Goal: Book appointment/travel/reservation

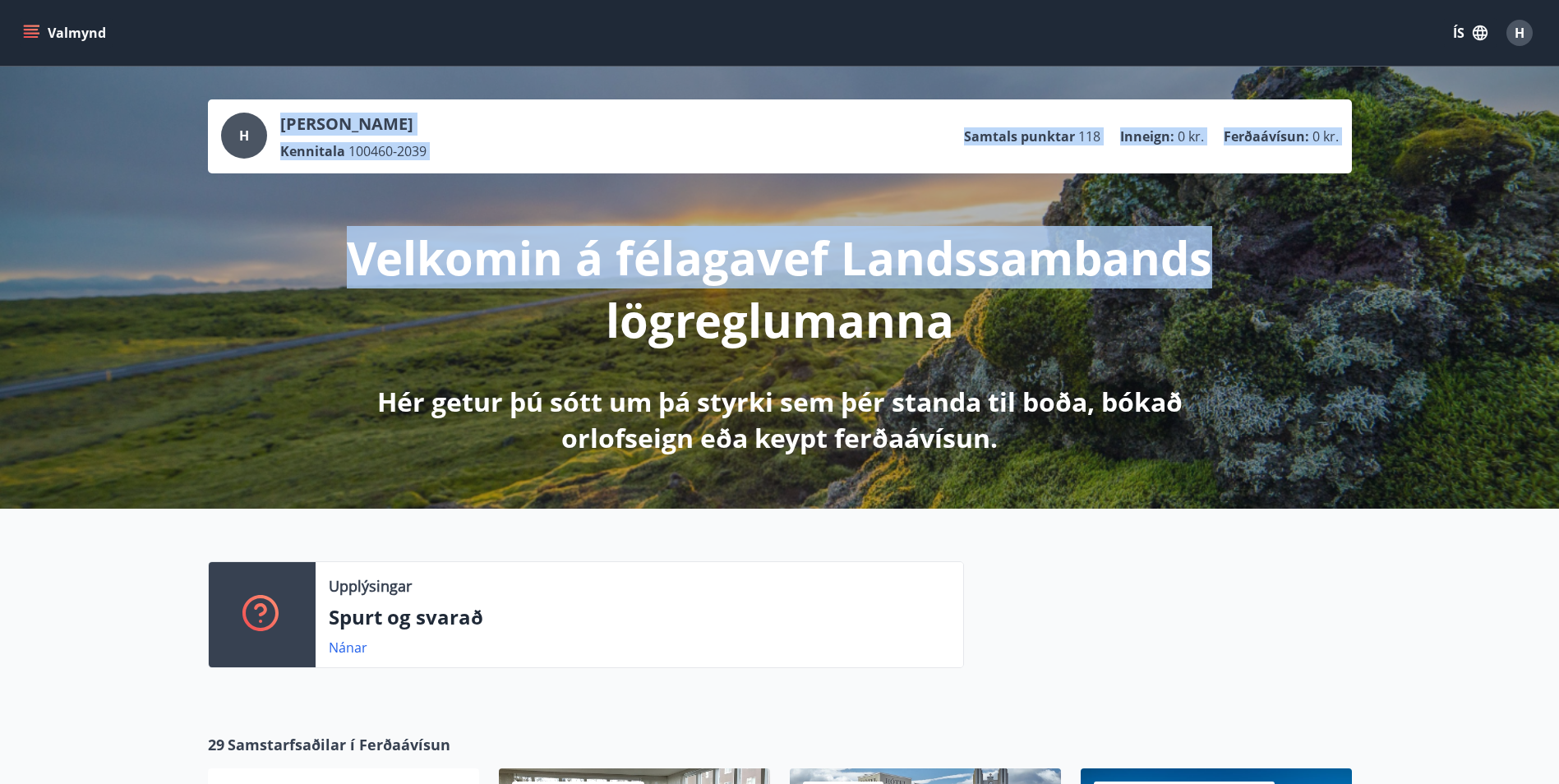
drag, startPoint x: 1558, startPoint y: 49, endPoint x: 1561, endPoint y: 182, distance: 133.0
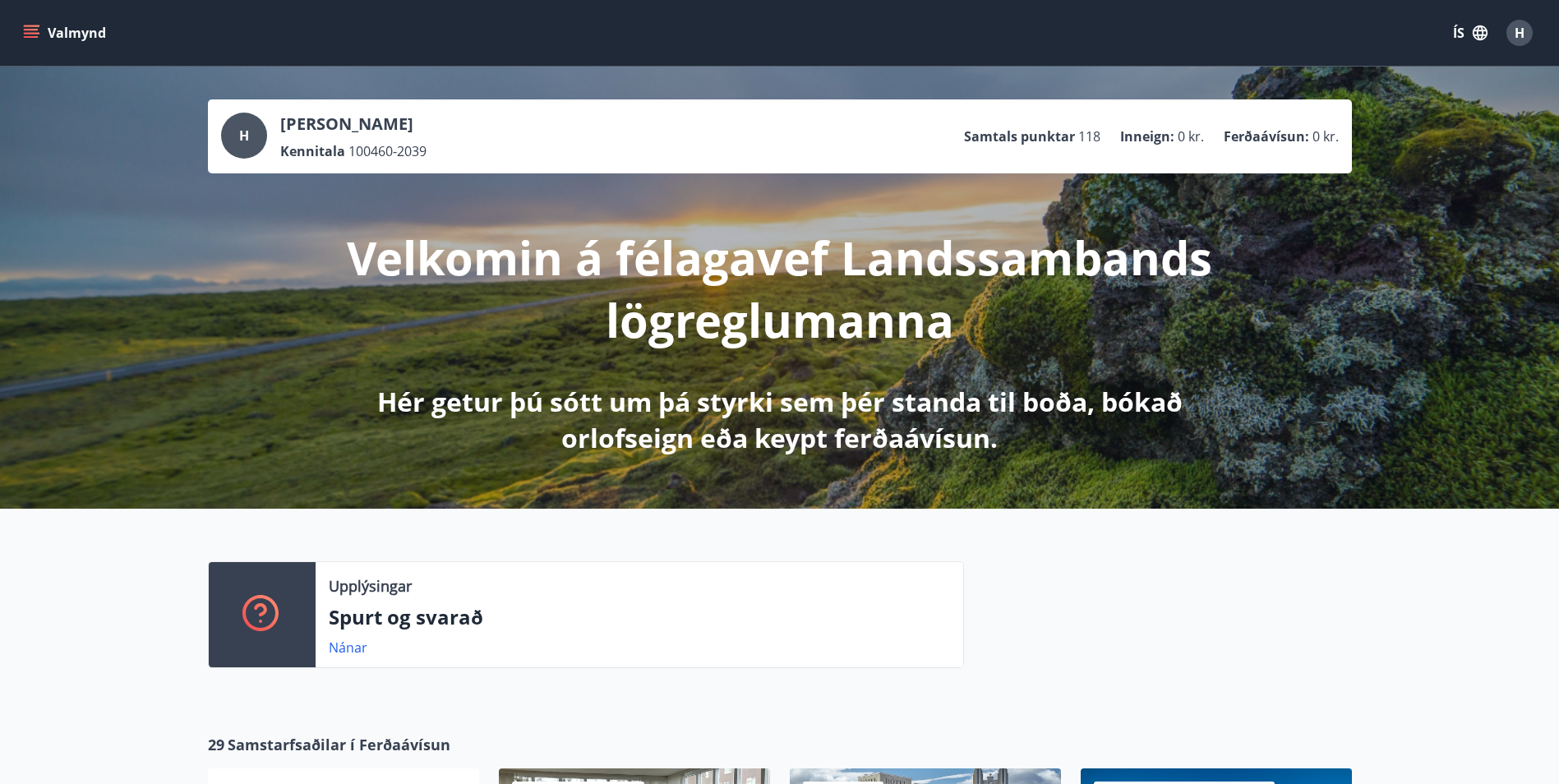
click at [1478, 140] on div "H [PERSON_NAME] Kennitala 100460-2039 Samtals punktar 118 Inneign : 0 kr. Ferða…" at bounding box center [779, 287] width 1559 height 442
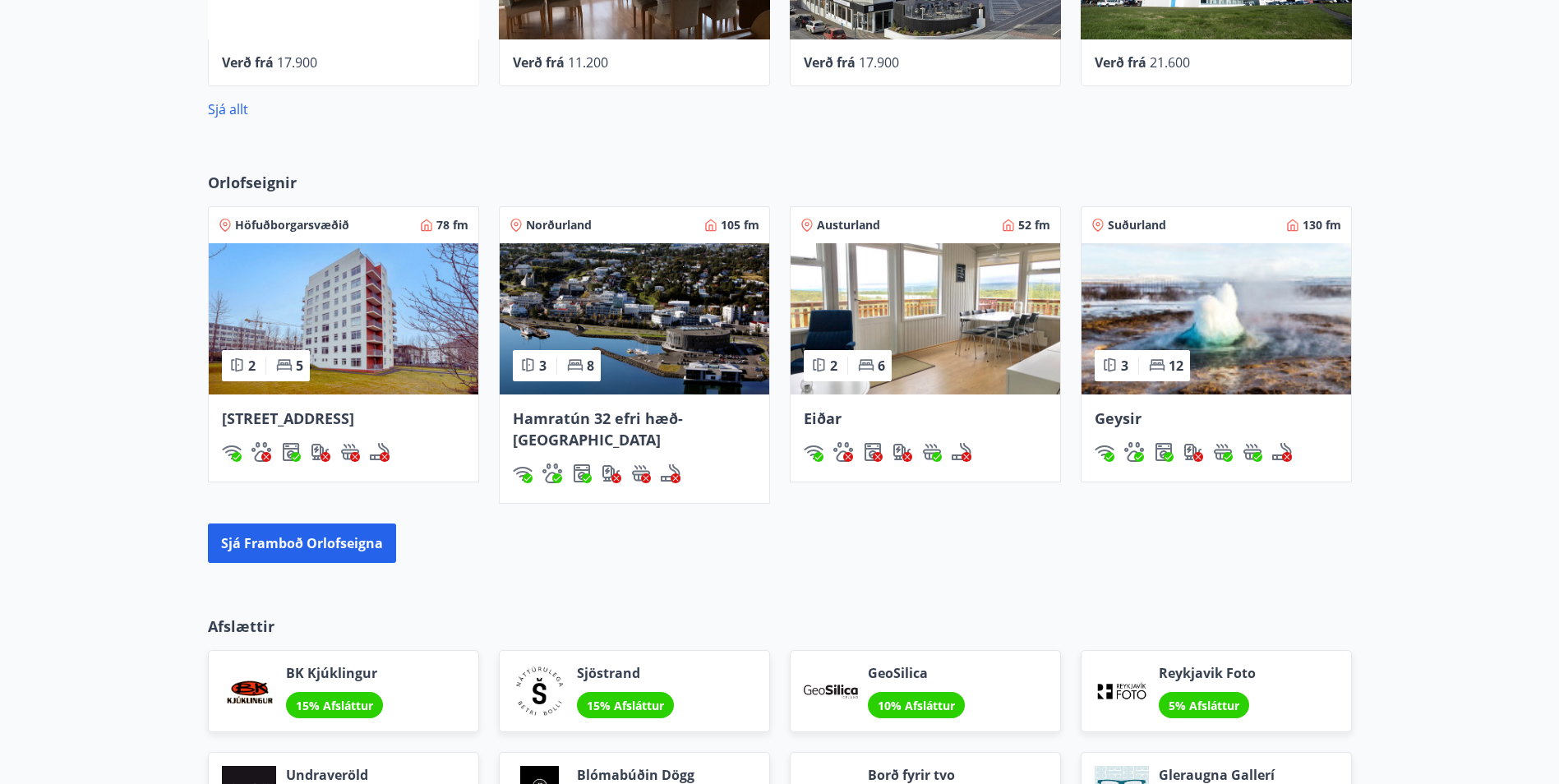
scroll to position [1145, 0]
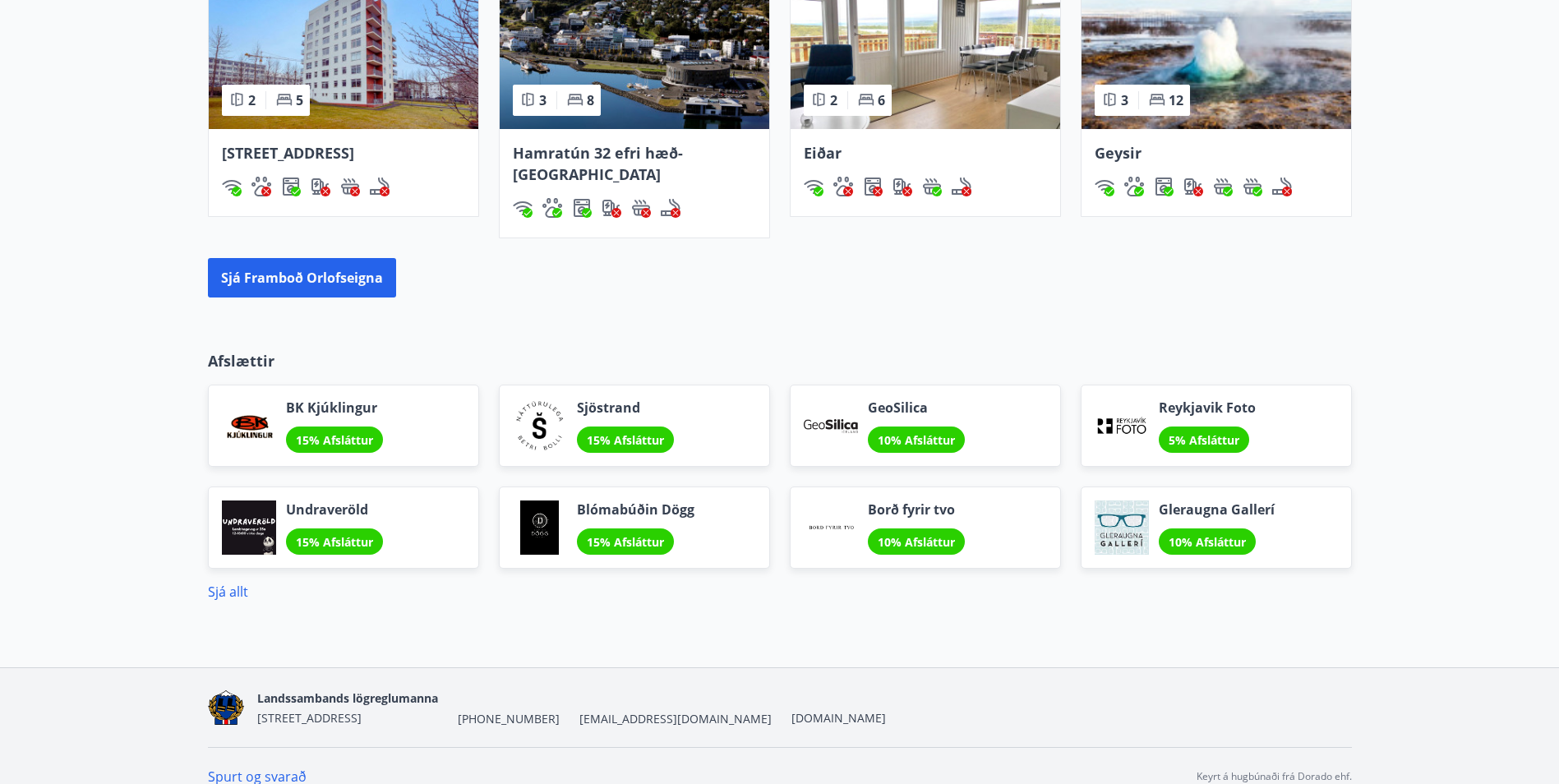
click at [627, 711] on span "[EMAIL_ADDRESS][DOMAIN_NAME]" at bounding box center [675, 719] width 192 height 17
drag, startPoint x: 663, startPoint y: 700, endPoint x: 557, endPoint y: 701, distance: 106.0
click at [557, 701] on div "Landssambands lögreglumanna Grettisgötu 89, 105 Reykjavík +354 525-8360 ll@logr…" at bounding box center [571, 707] width 628 height 40
copy span "[EMAIL_ADDRESS][DOMAIN_NAME]"
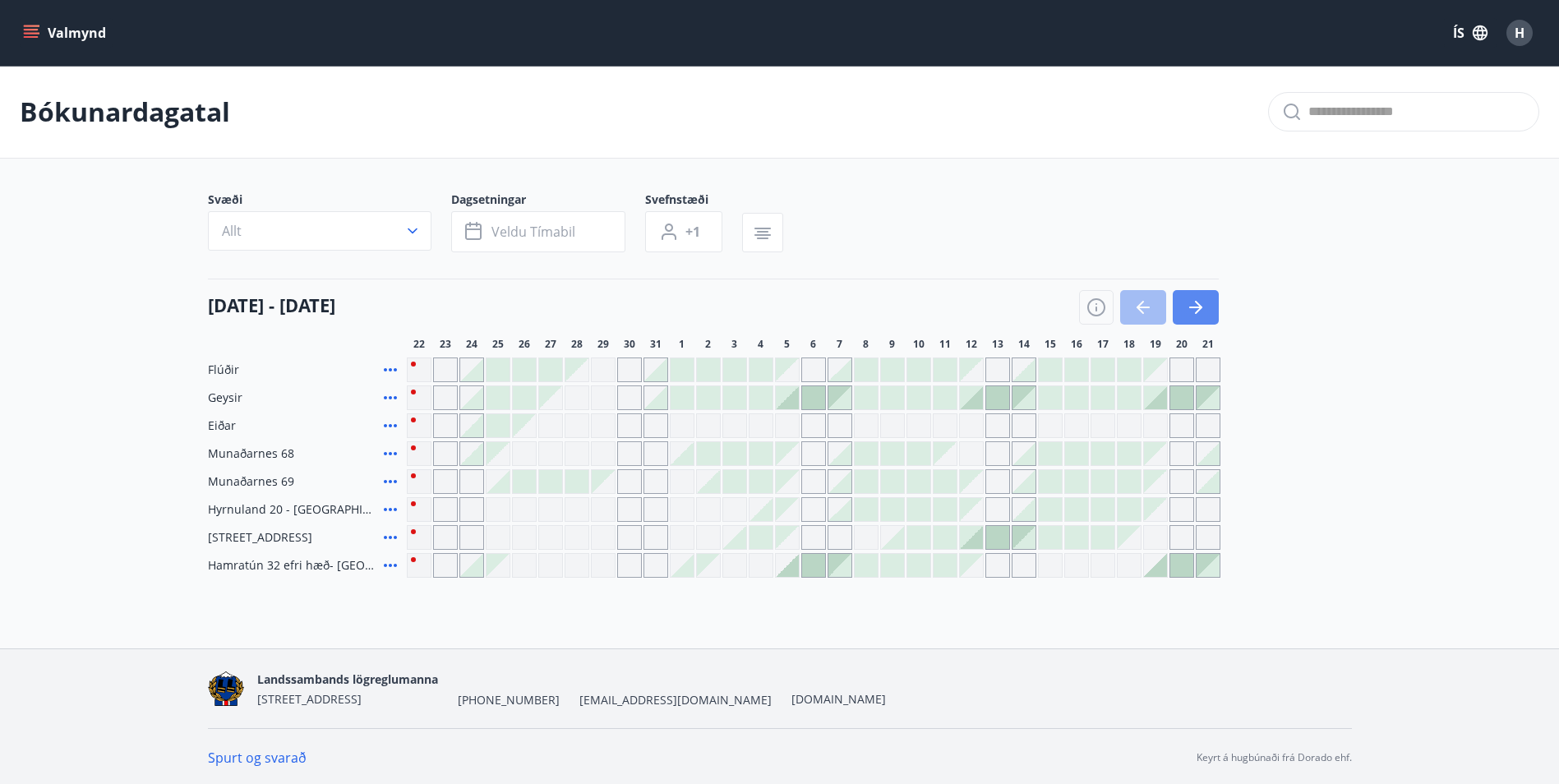
click at [1199, 319] on button "button" at bounding box center [1195, 307] width 46 height 35
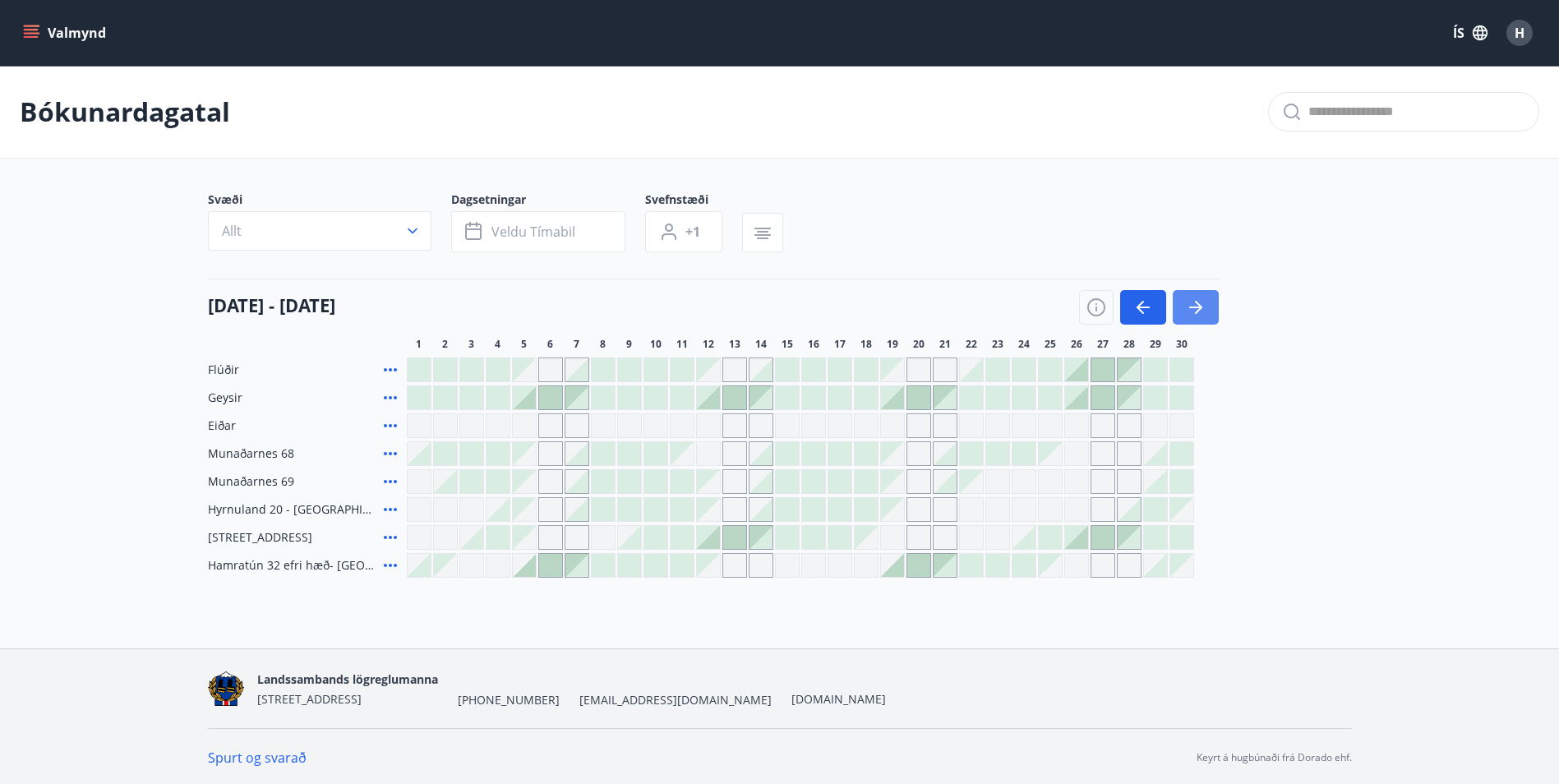
click at [1199, 316] on icon "button" at bounding box center [1195, 307] width 19 height 19
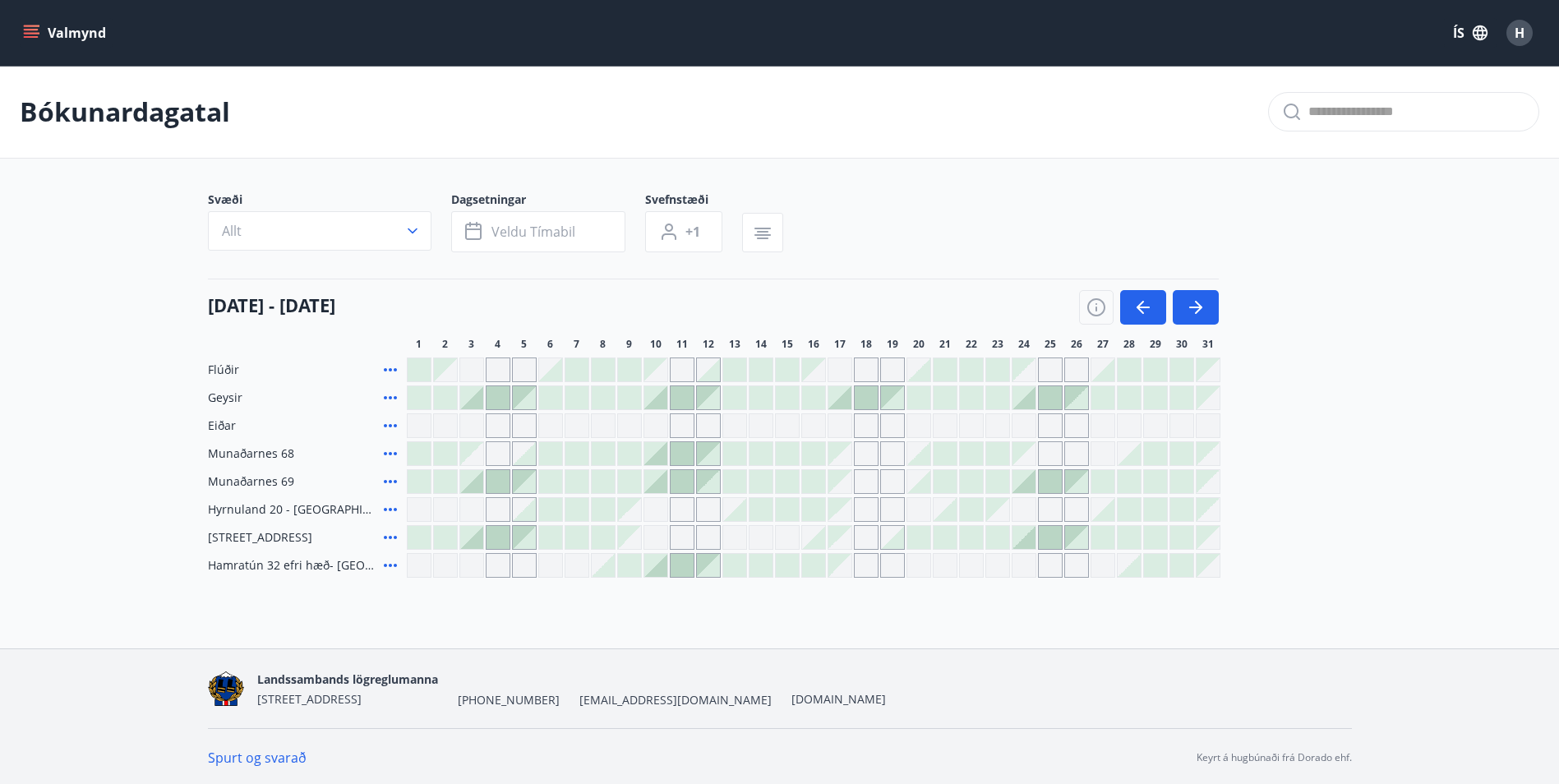
click at [477, 399] on div at bounding box center [471, 397] width 23 height 23
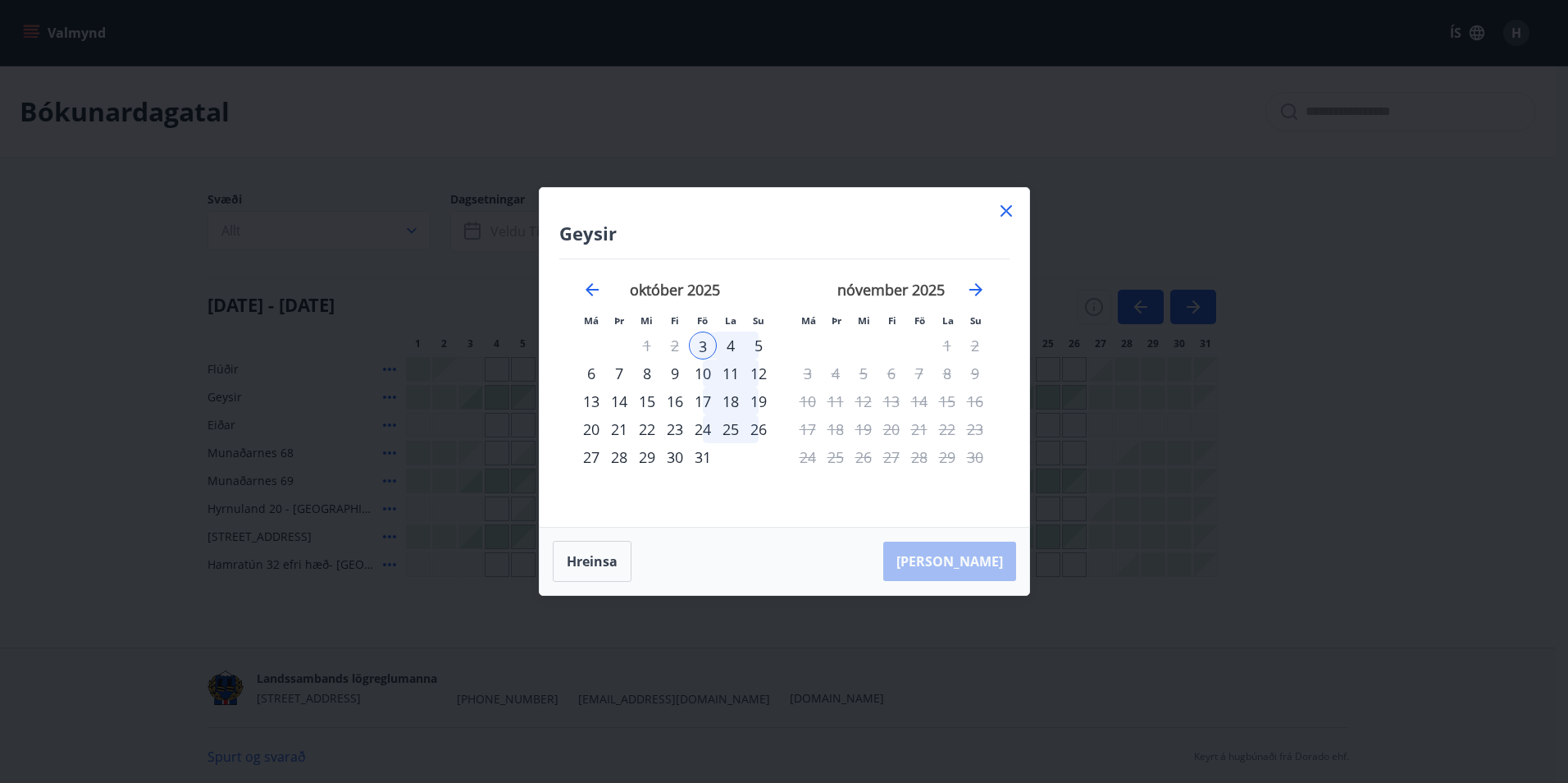
click at [757, 341] on div "5" at bounding box center [758, 345] width 28 height 28
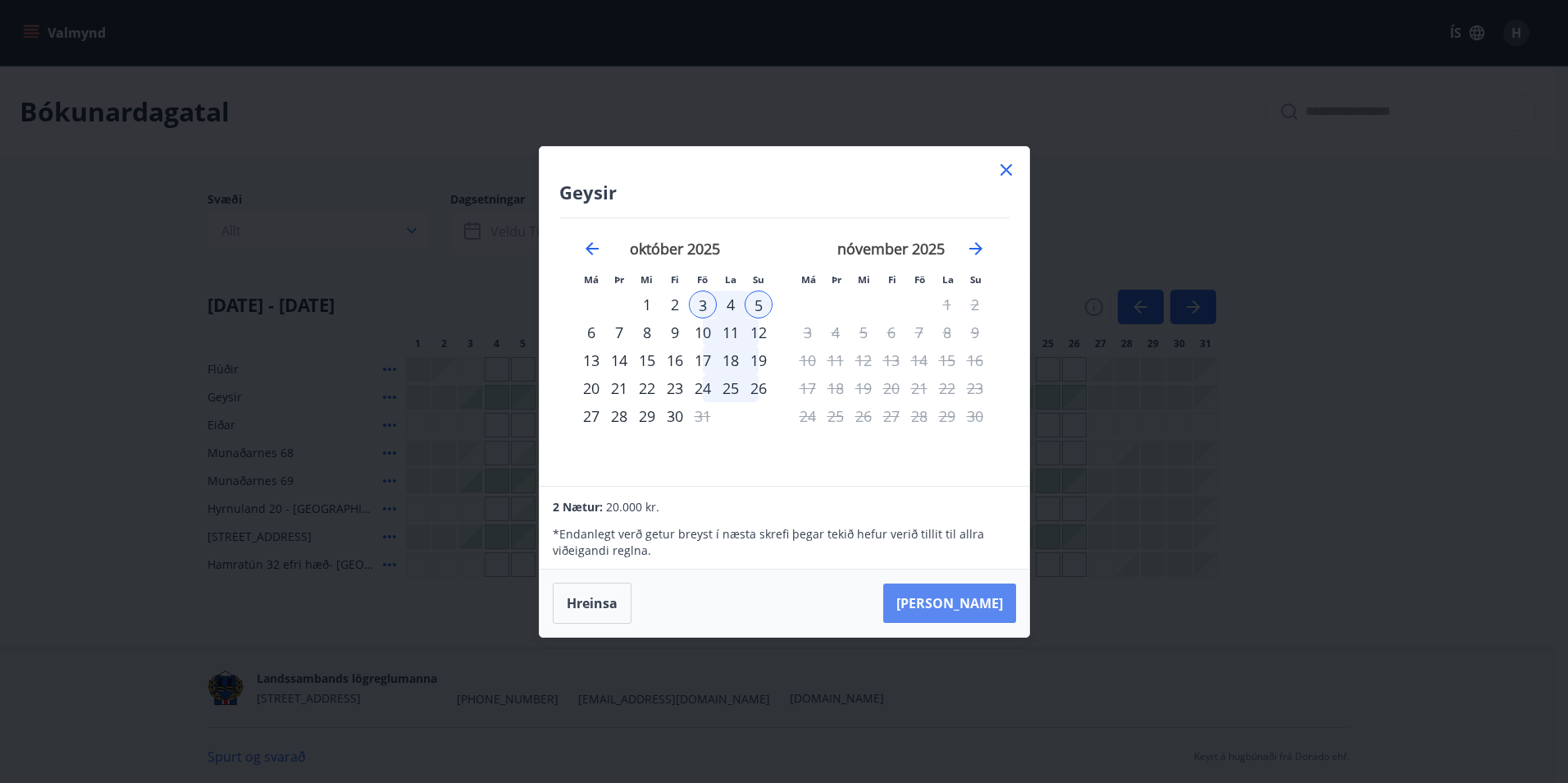
click at [966, 600] on button "Taka Frá" at bounding box center [950, 603] width 133 height 40
click at [1007, 169] on icon at bounding box center [1006, 170] width 12 height 12
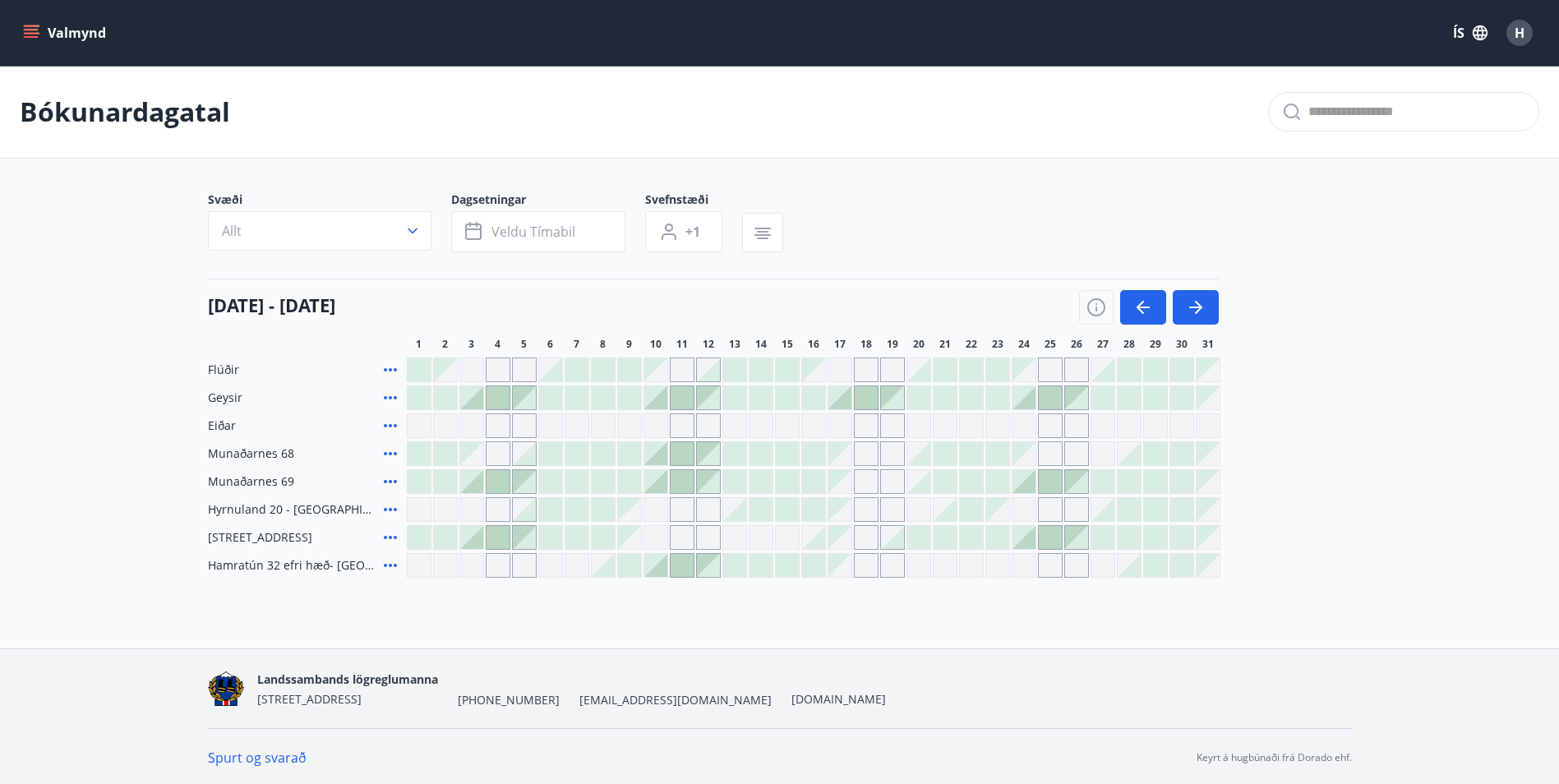
click at [26, 29] on icon "menu" at bounding box center [31, 29] width 15 height 2
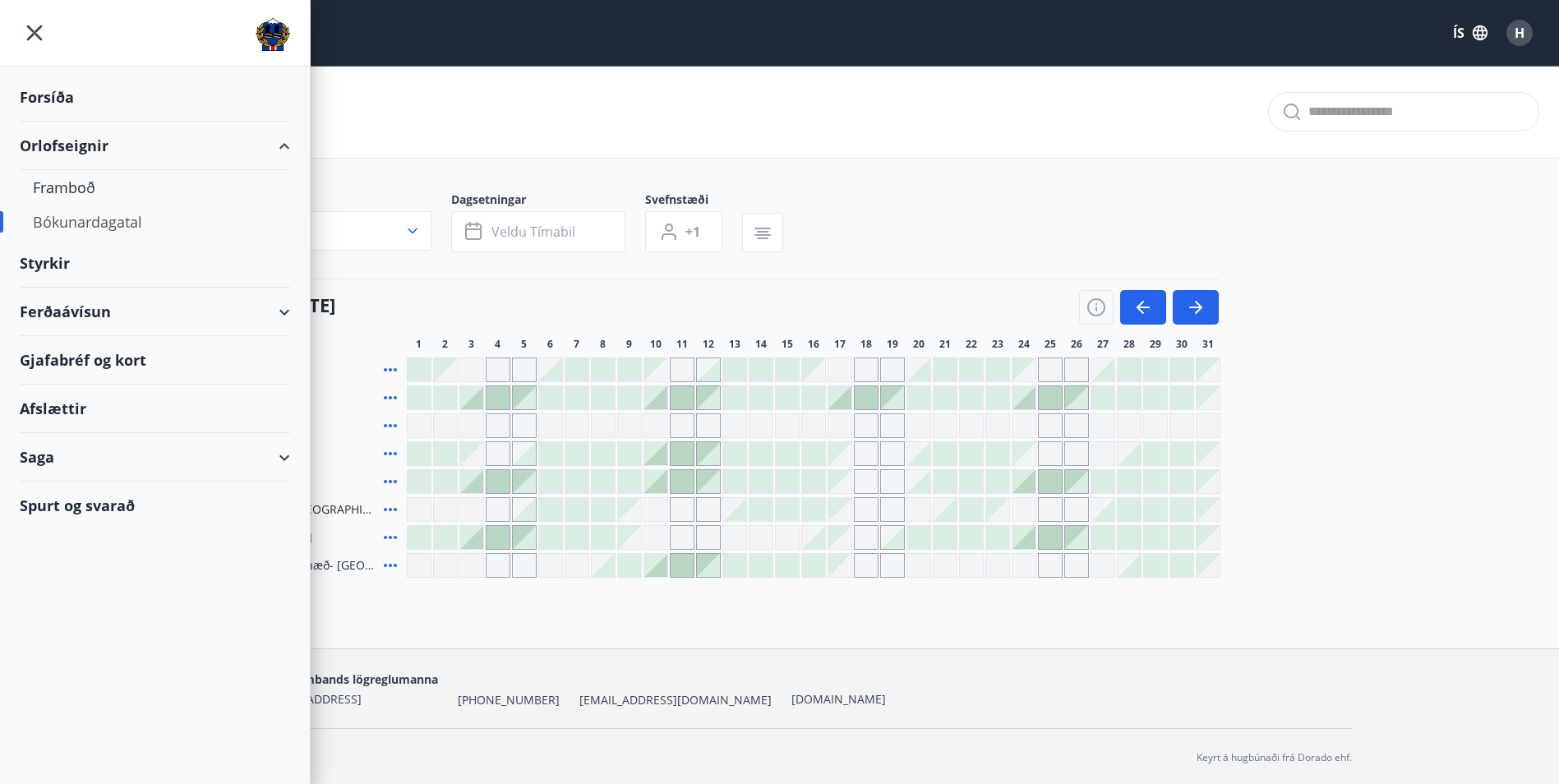
click at [26, 29] on icon "menu" at bounding box center [34, 32] width 29 height 29
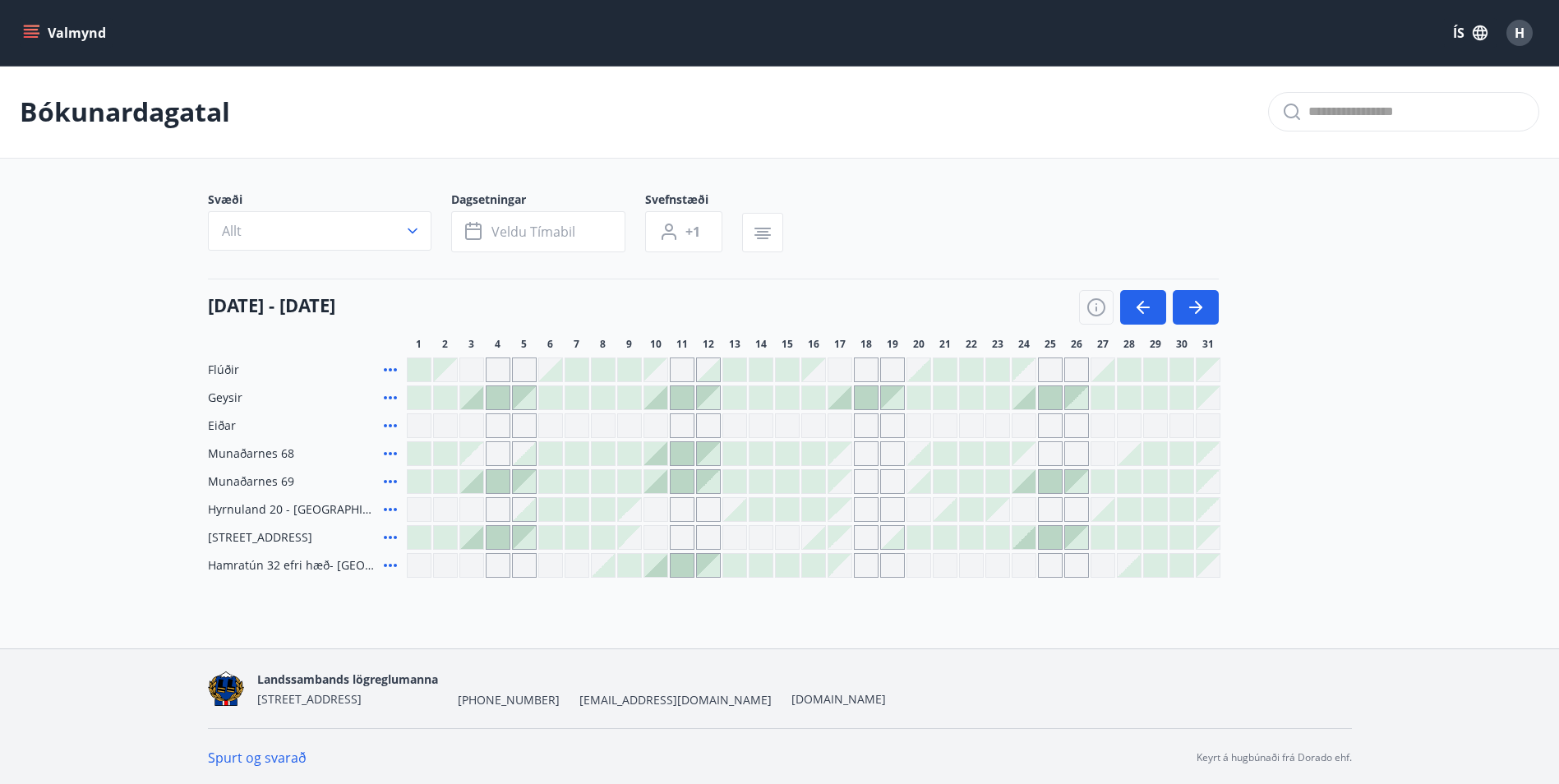
click at [26, 29] on icon "menu" at bounding box center [31, 29] width 15 height 2
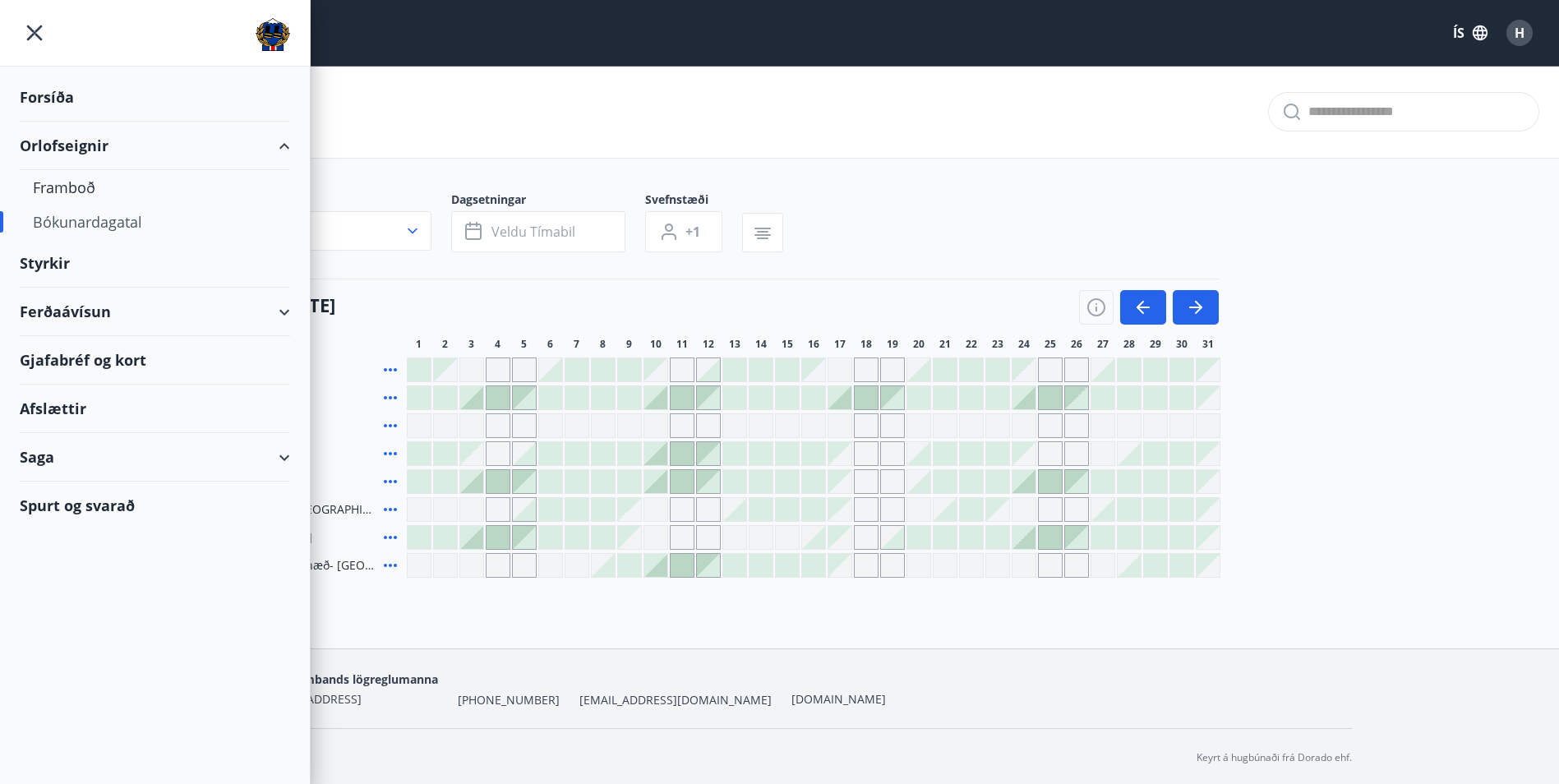
click at [35, 30] on icon "menu" at bounding box center [34, 32] width 29 height 29
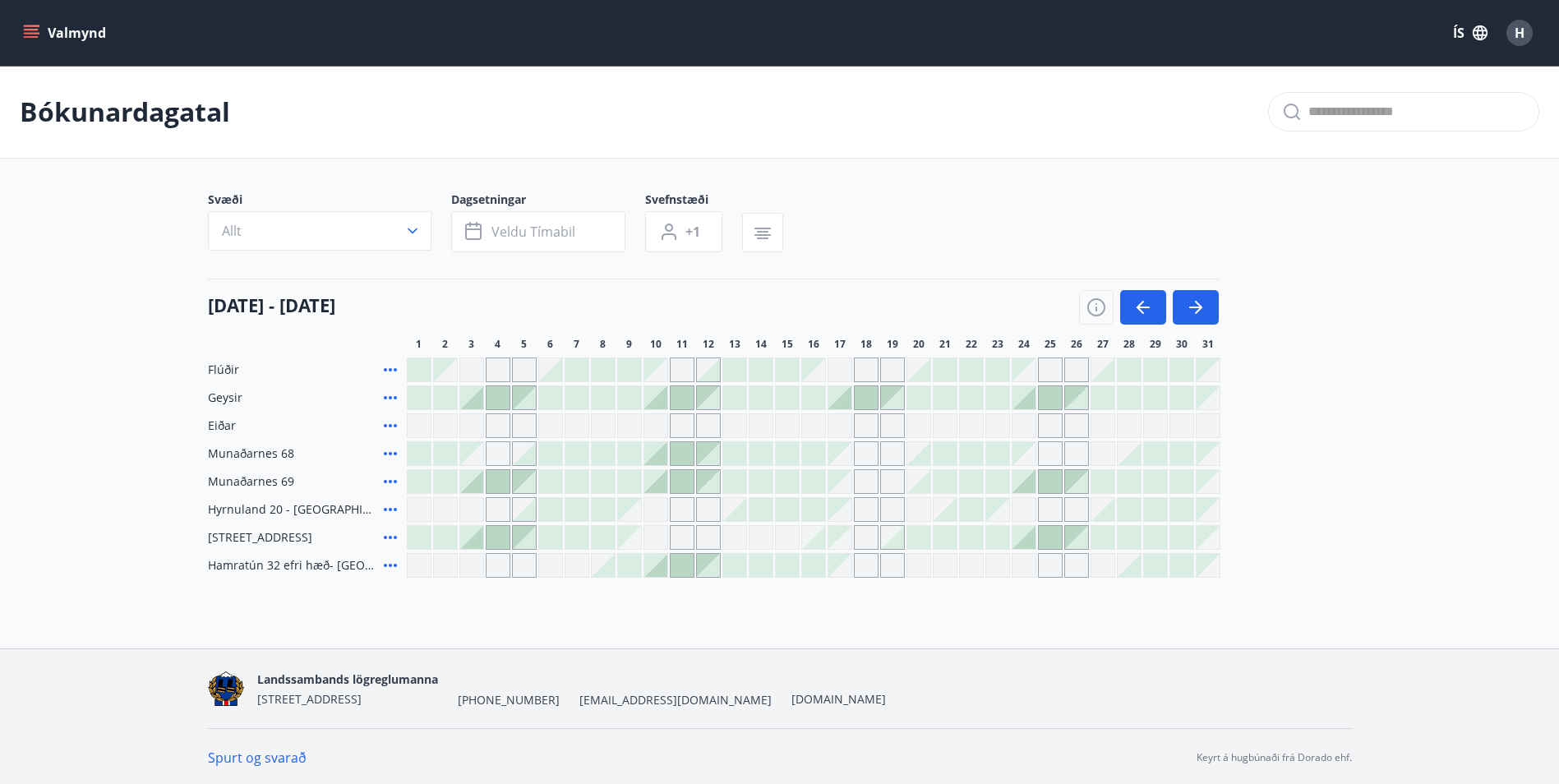
click at [496, 398] on div at bounding box center [498, 397] width 23 height 23
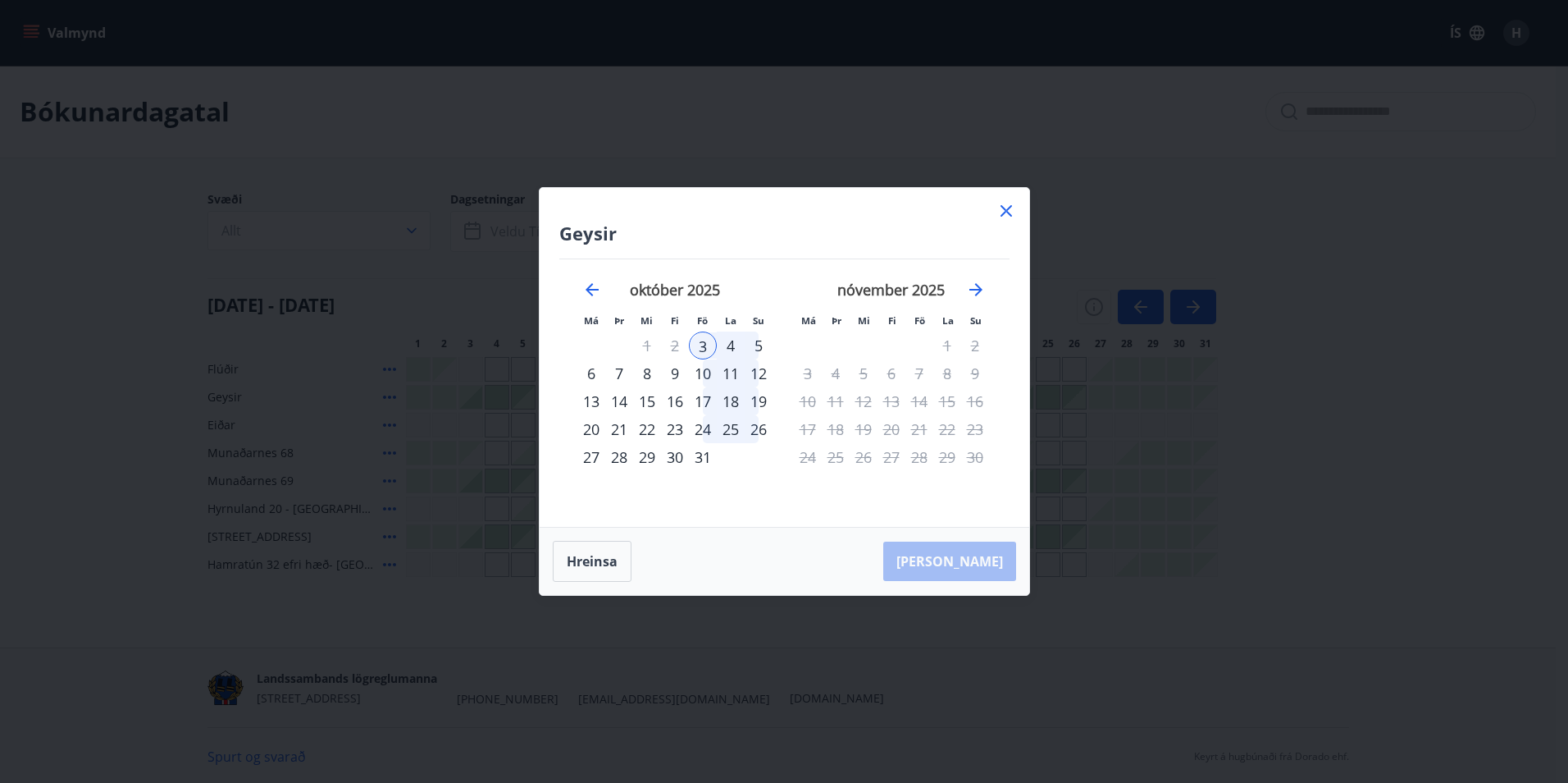
click at [762, 345] on div "5" at bounding box center [758, 345] width 28 height 28
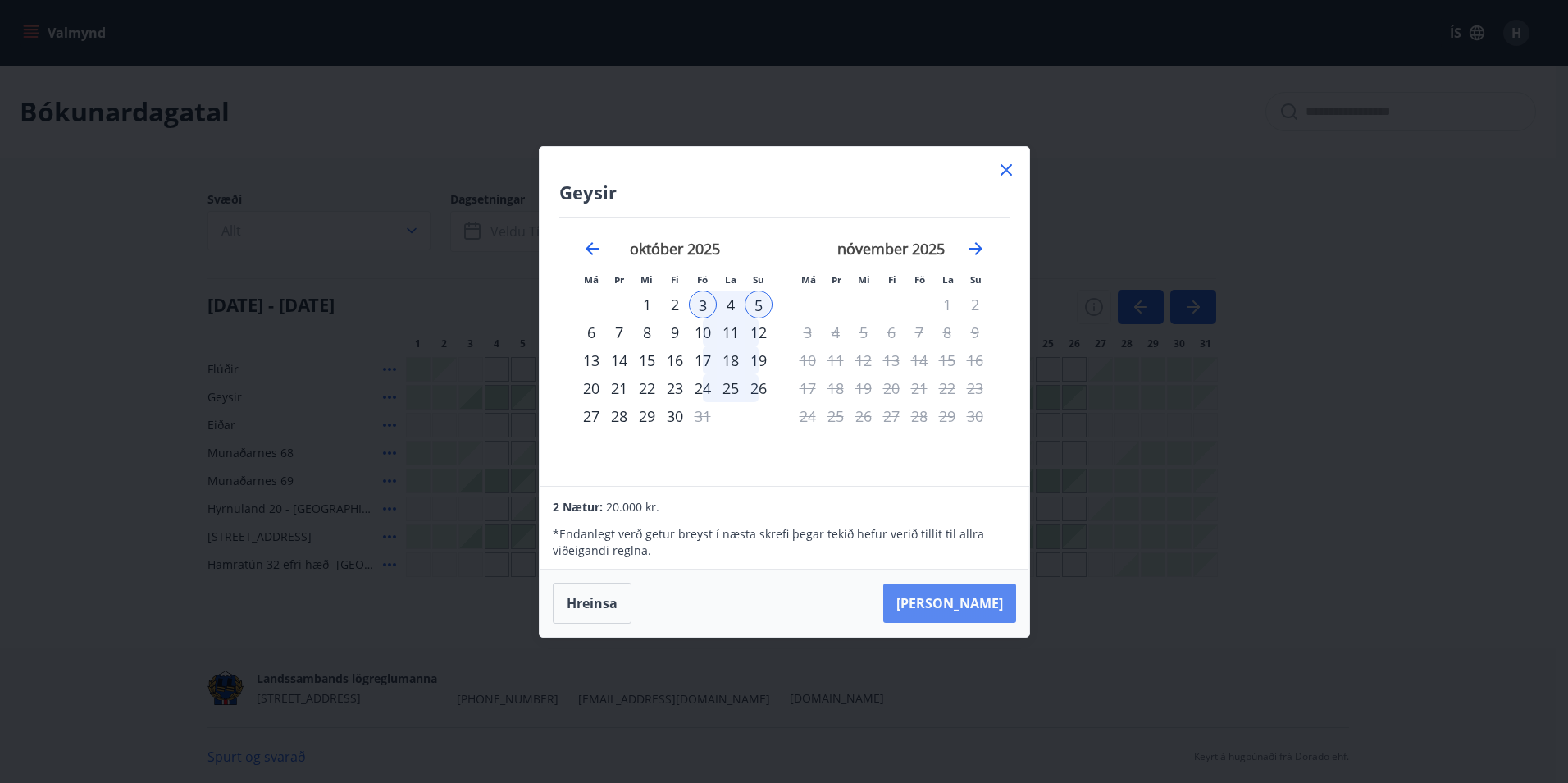
click at [964, 602] on button "Taka Frá" at bounding box center [950, 603] width 133 height 40
click at [1014, 171] on icon at bounding box center [1006, 169] width 19 height 19
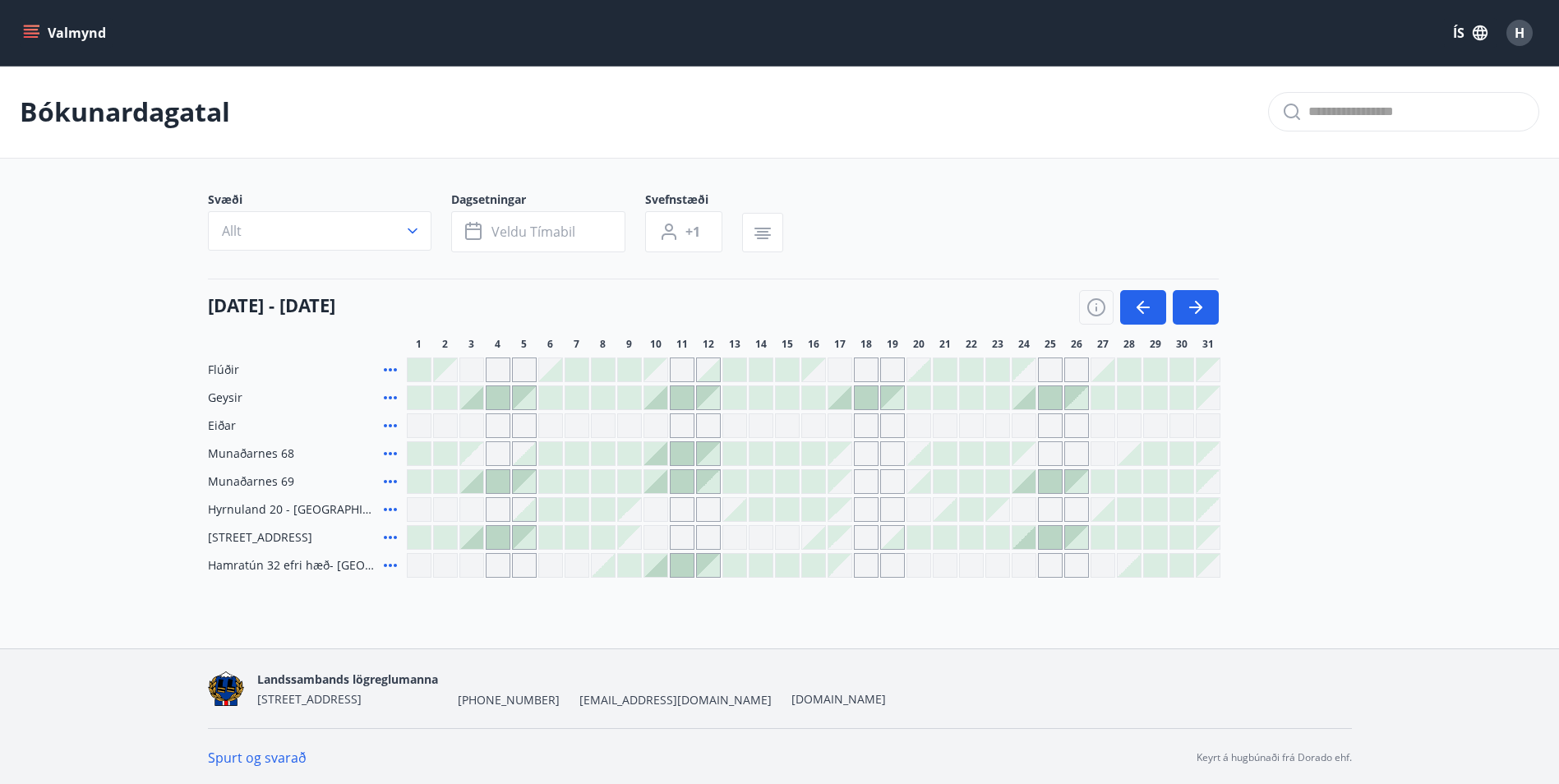
scroll to position [3, 0]
